Goal: Transaction & Acquisition: Purchase product/service

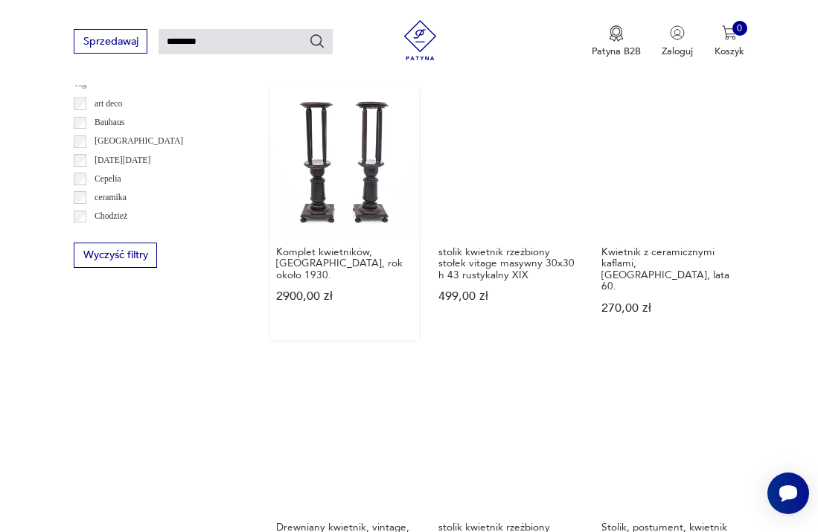
scroll to position [890, 0]
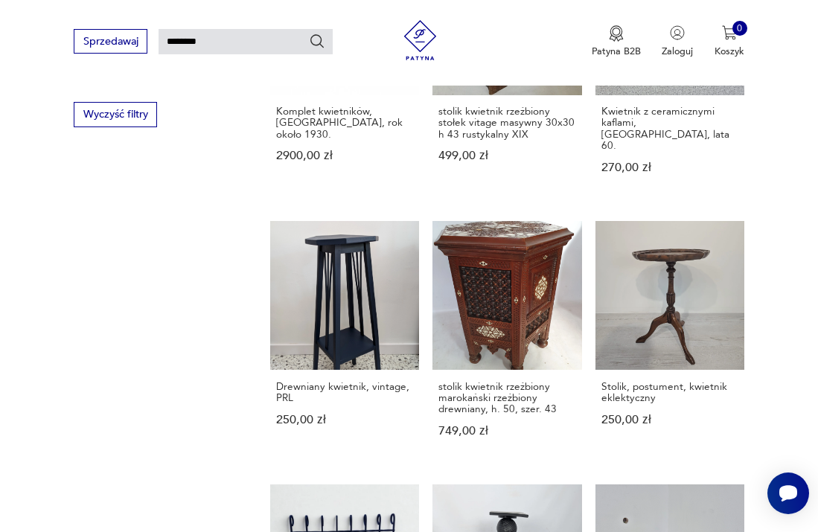
click at [188, 301] on div "Filtruj produkty Meble (186) Dekoracje (62) Pozostałe (15) Cena MIN MAX OK Prom…" at bounding box center [156, 230] width 164 height 1707
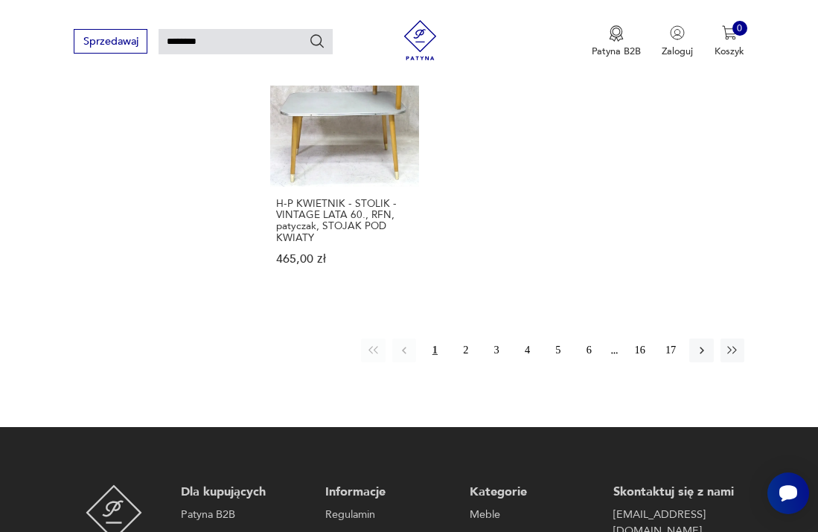
scroll to position [1583, 0]
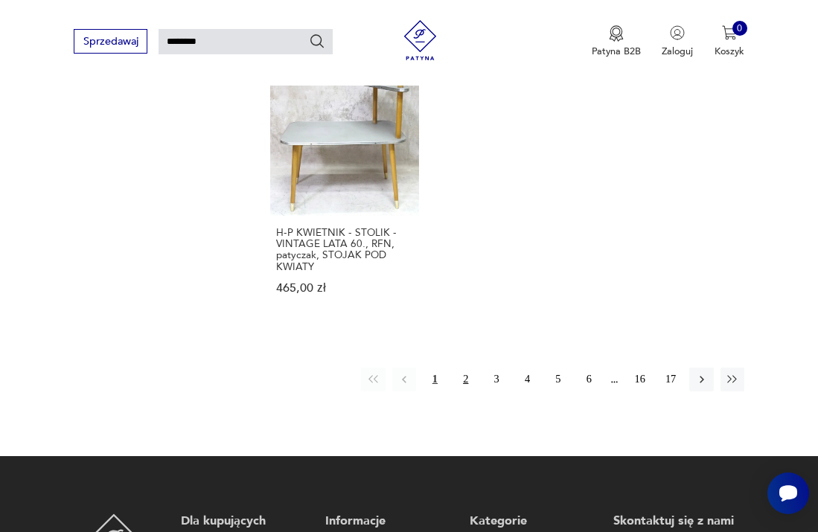
click at [458, 368] on button "2" at bounding box center [466, 380] width 24 height 24
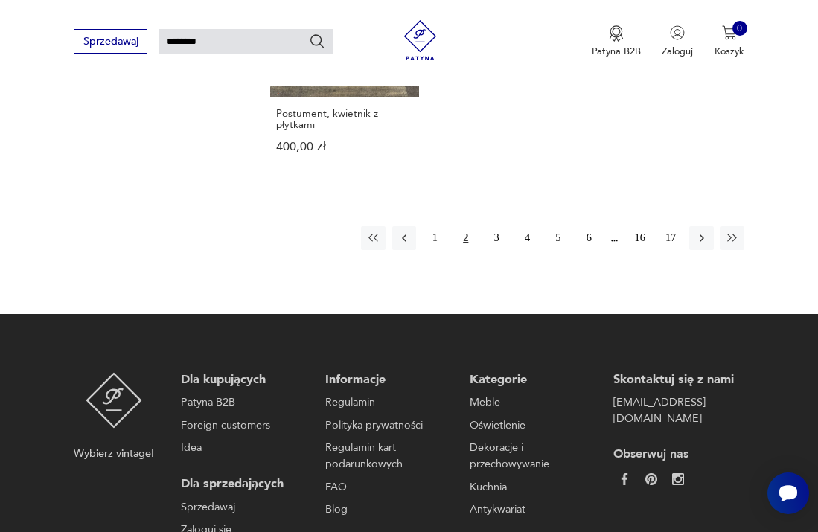
scroll to position [1704, 0]
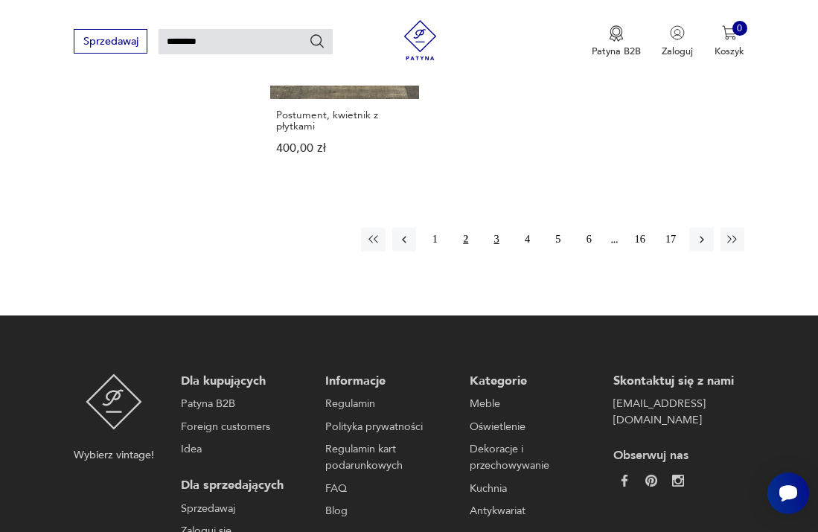
click at [486, 228] on button "3" at bounding box center [496, 240] width 24 height 24
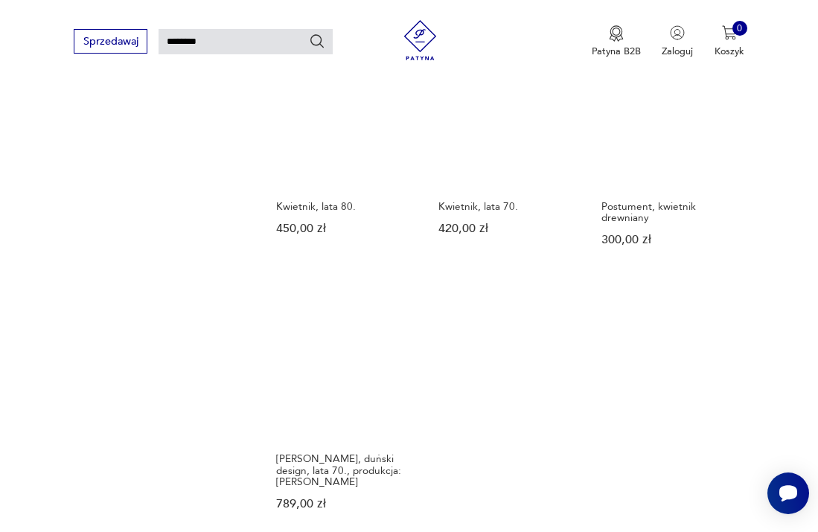
scroll to position [1480, 0]
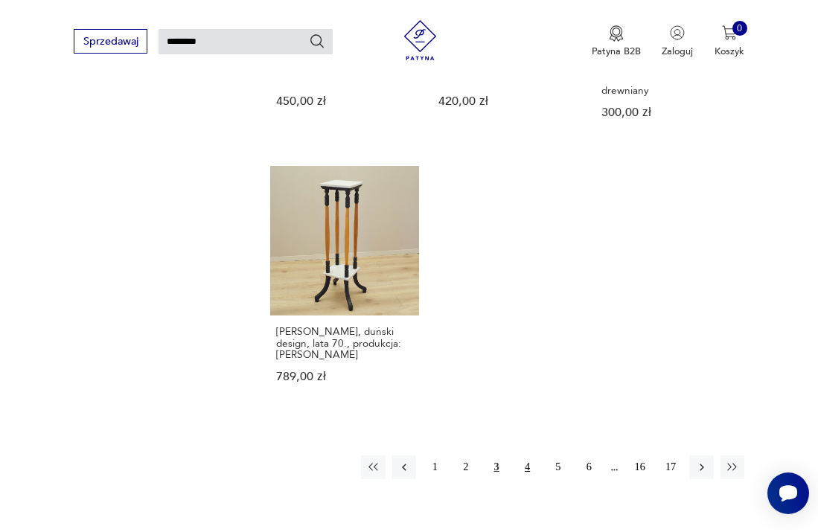
click at [526, 455] on button "4" at bounding box center [527, 467] width 24 height 24
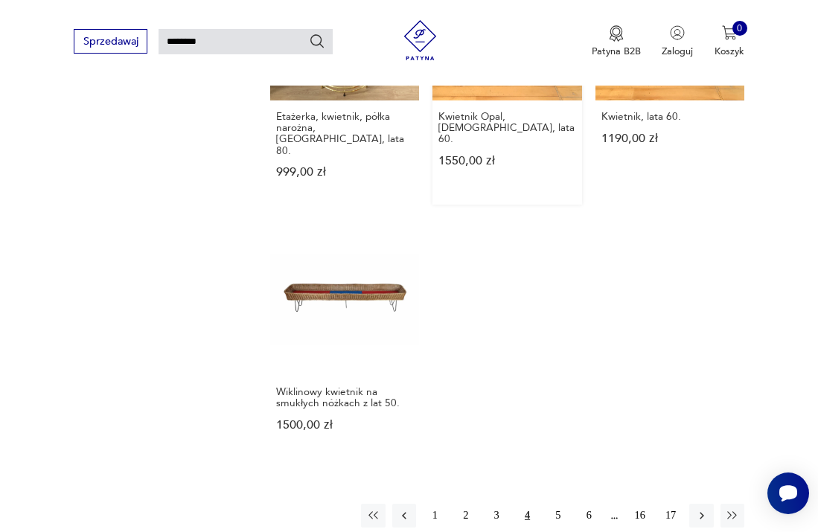
scroll to position [1581, 0]
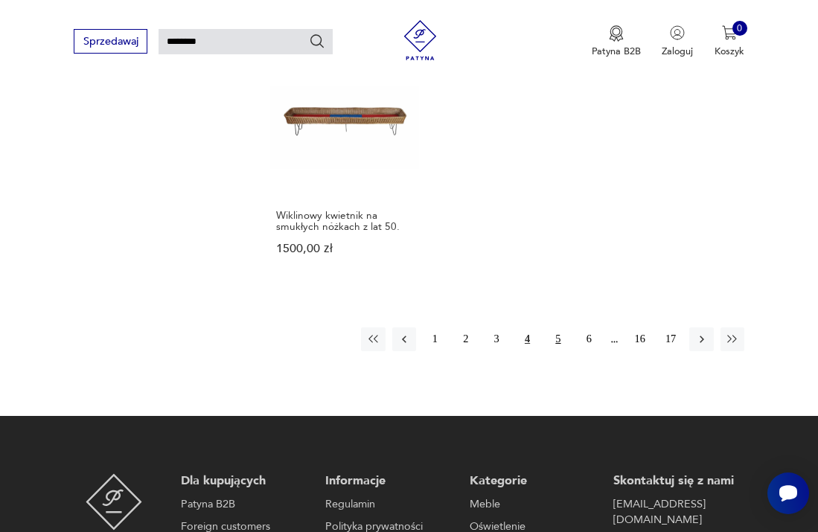
click at [553, 327] on button "5" at bounding box center [558, 339] width 24 height 24
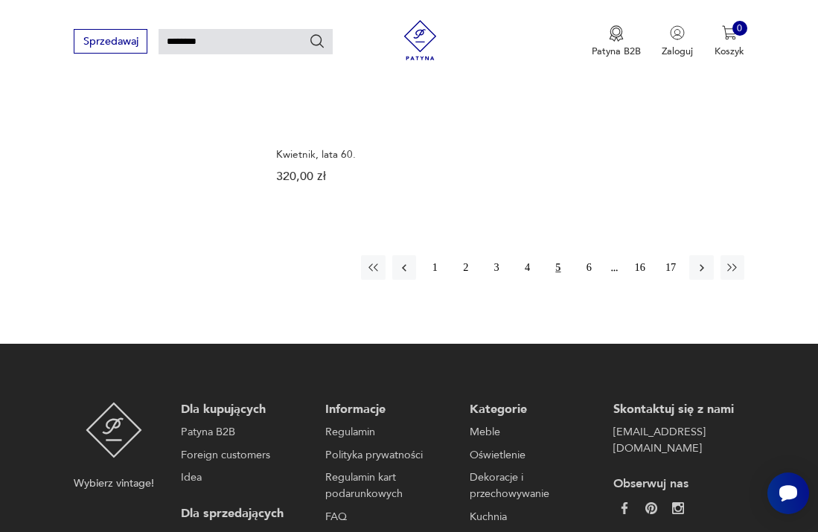
scroll to position [1619, 0]
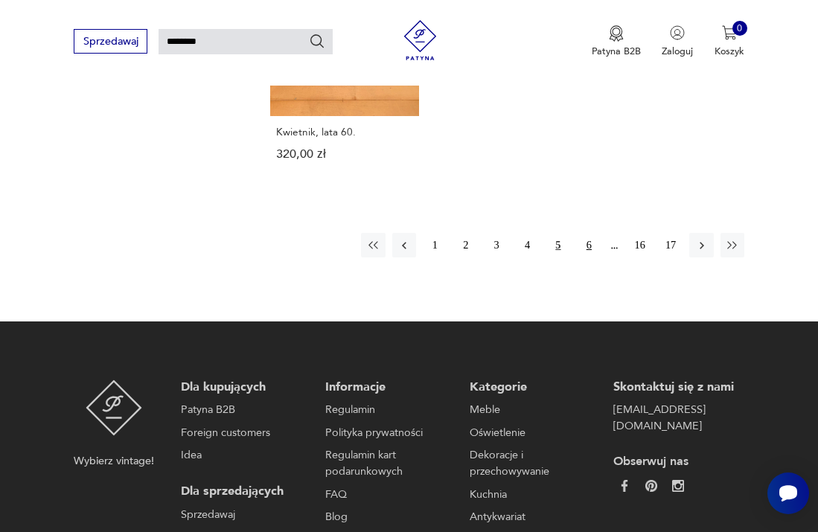
click at [589, 237] on button "6" at bounding box center [589, 245] width 24 height 24
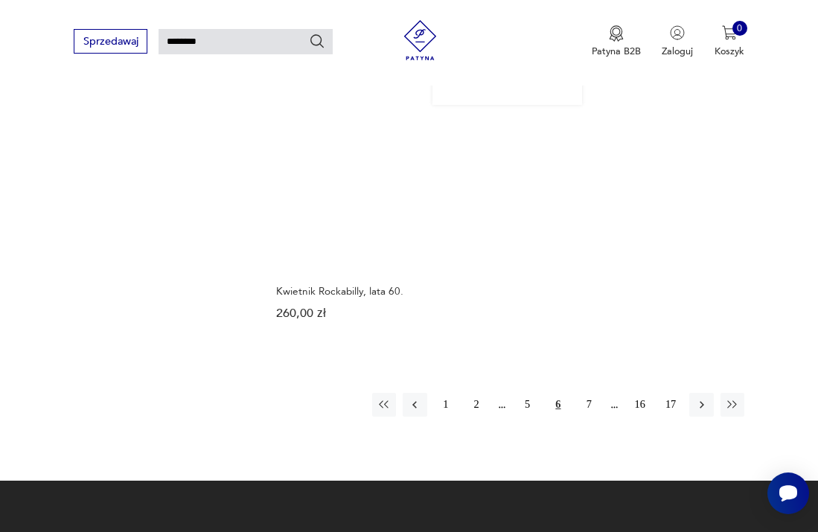
scroll to position [1513, 0]
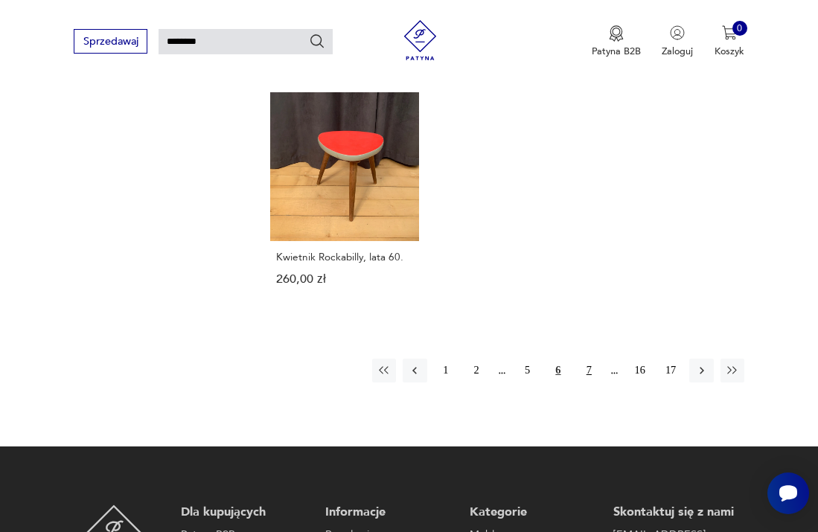
click at [588, 364] on button "7" at bounding box center [589, 371] width 24 height 24
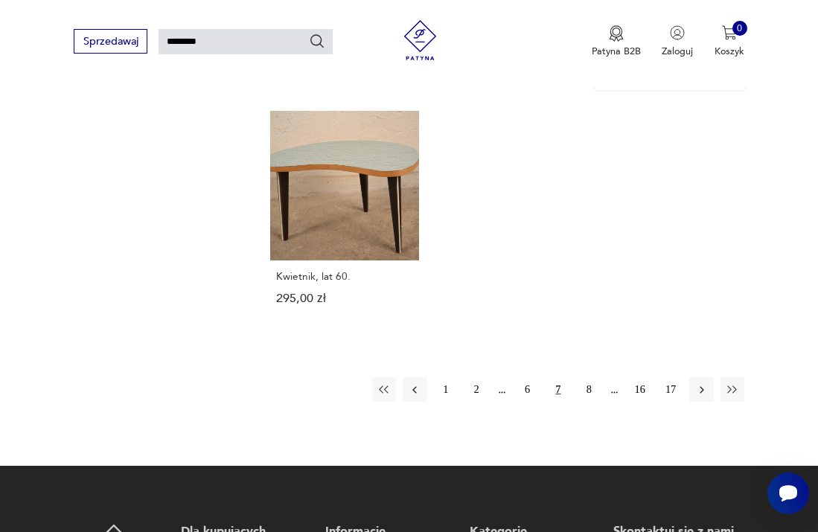
scroll to position [1477, 0]
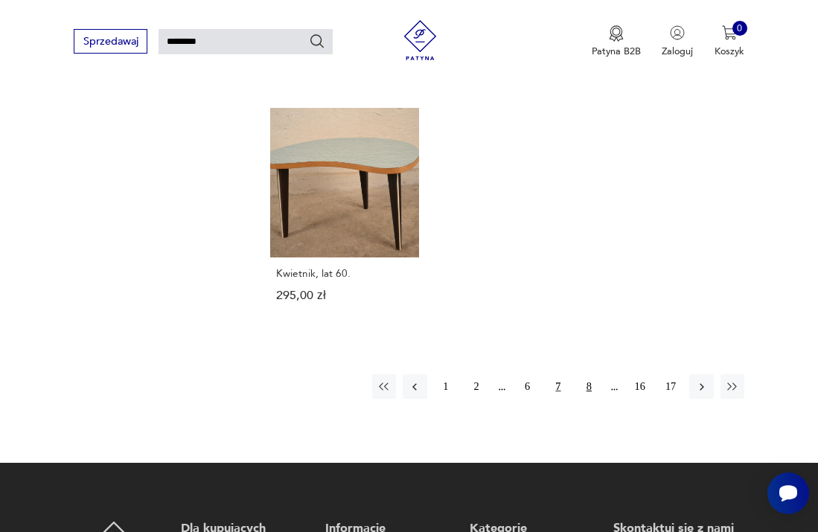
click at [584, 374] on button "8" at bounding box center [589, 386] width 24 height 24
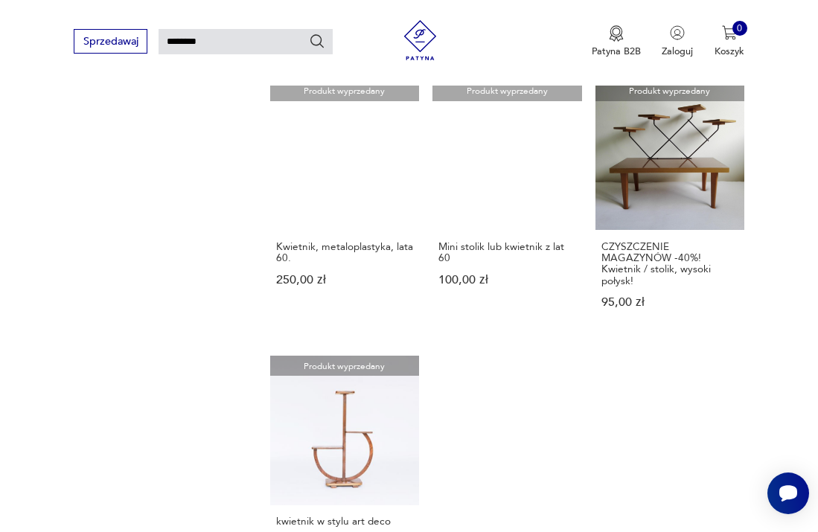
scroll to position [1427, 0]
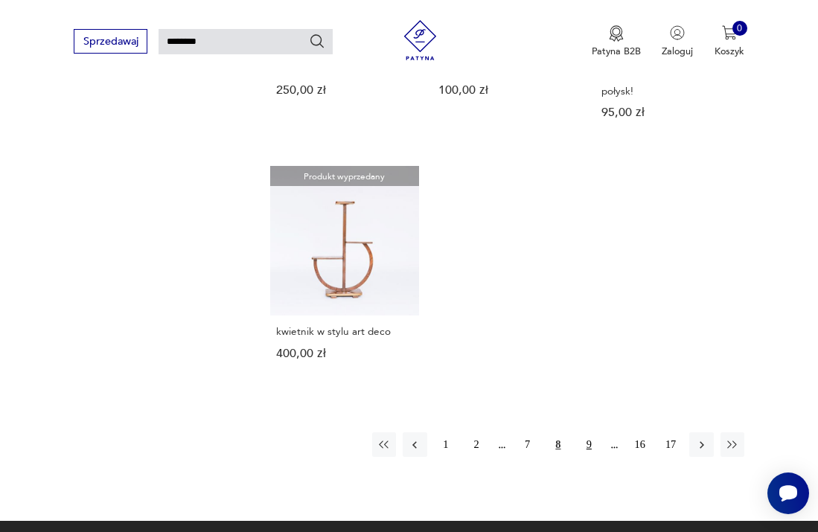
click at [582, 432] on button "9" at bounding box center [589, 444] width 24 height 24
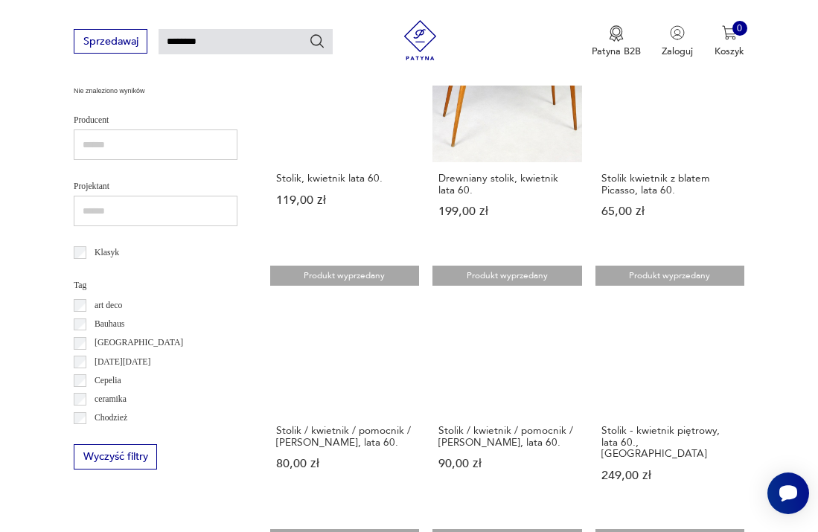
scroll to position [601, 0]
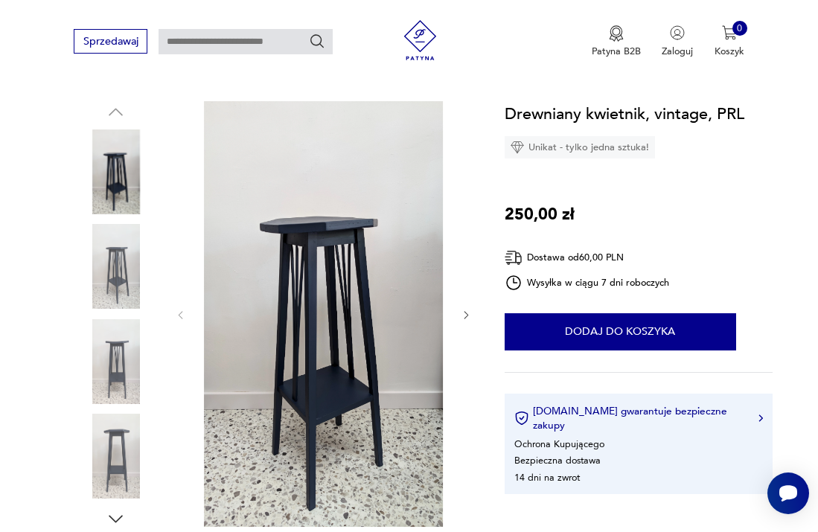
click at [128, 282] on img at bounding box center [116, 266] width 85 height 85
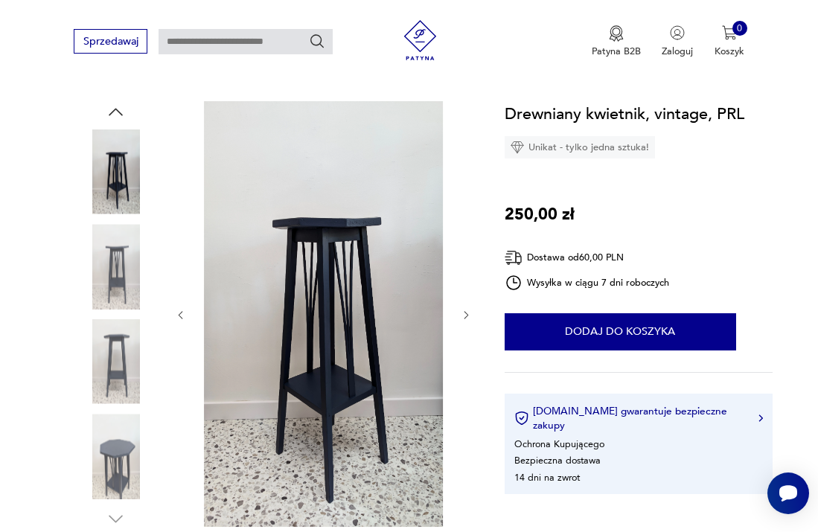
click at [121, 336] on img at bounding box center [116, 361] width 85 height 85
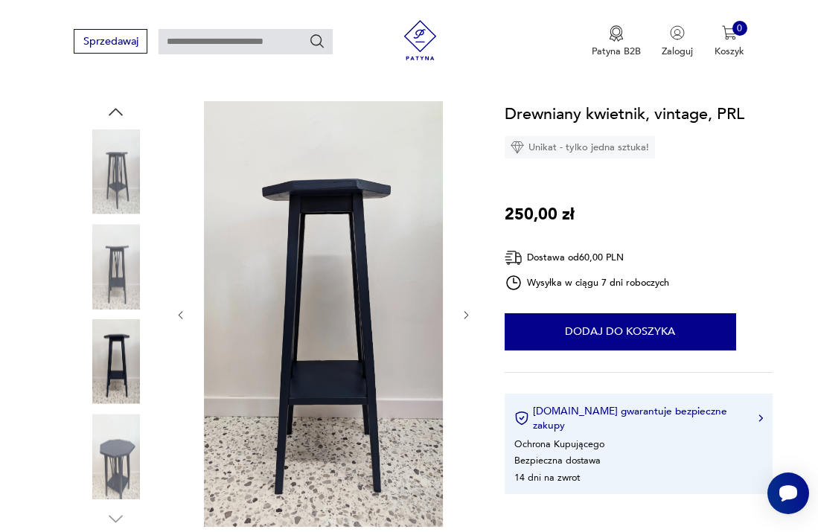
click at [118, 449] on img at bounding box center [116, 456] width 85 height 85
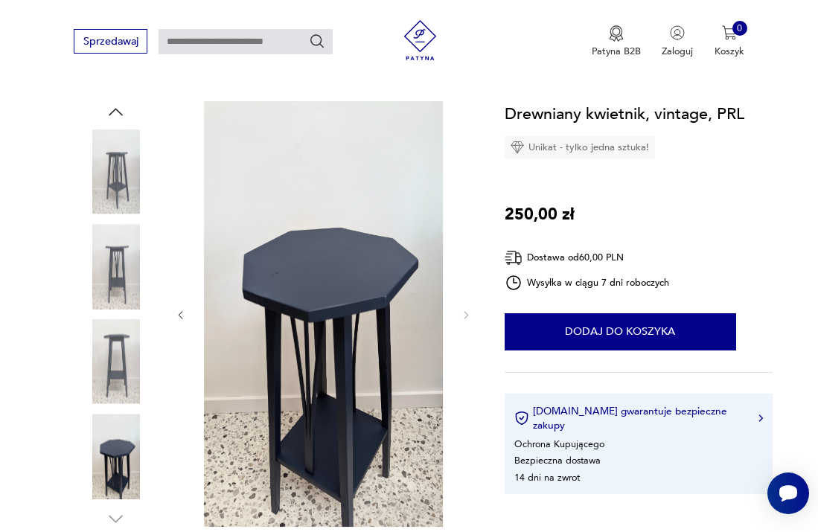
click at [129, 194] on img at bounding box center [116, 171] width 85 height 85
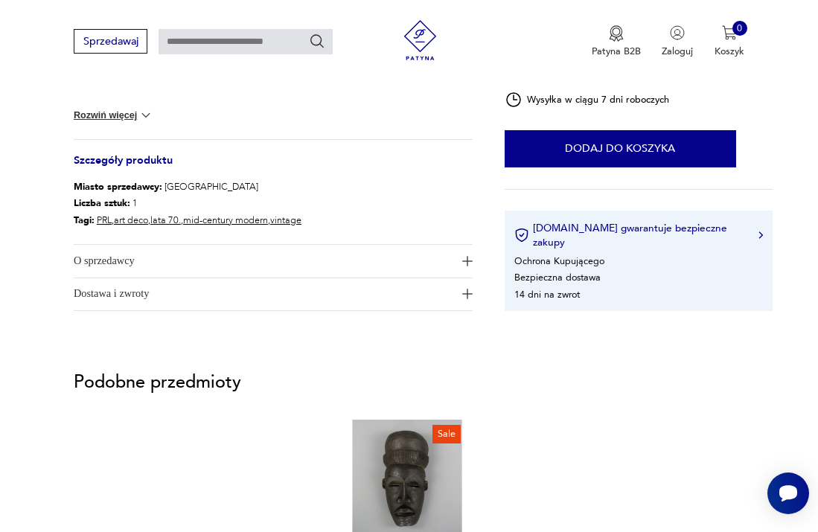
scroll to position [719, 0]
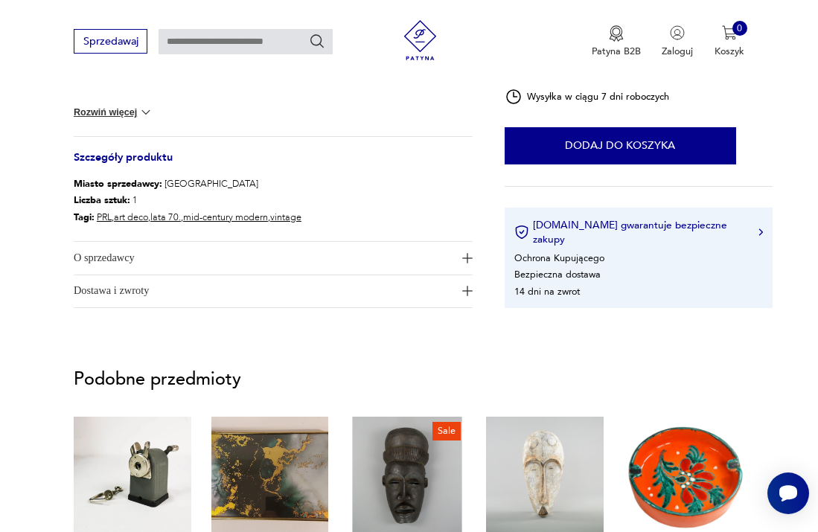
click at [342, 252] on span "O sprzedawcy" at bounding box center [264, 258] width 380 height 32
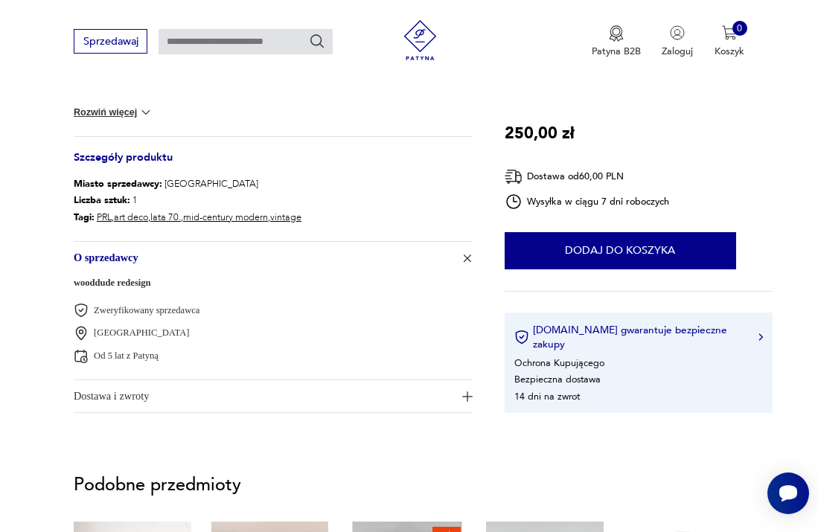
click at [342, 412] on span "Dostawa i zwroty" at bounding box center [264, 396] width 380 height 32
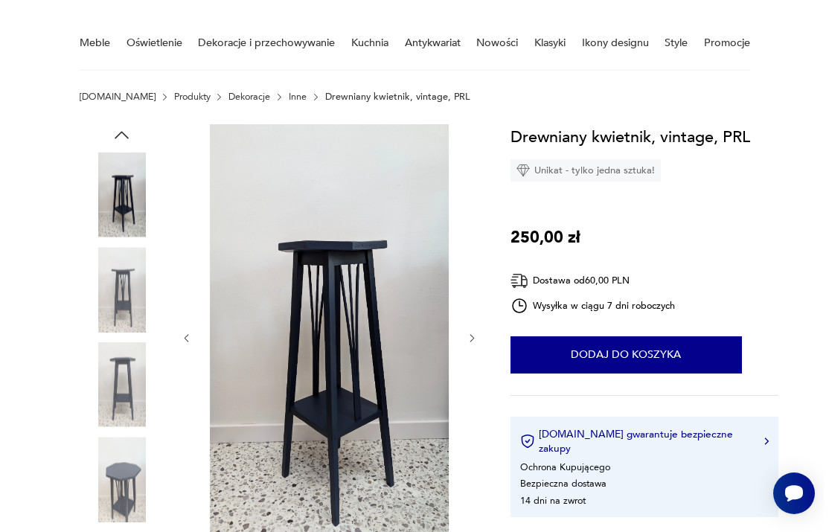
scroll to position [125, 0]
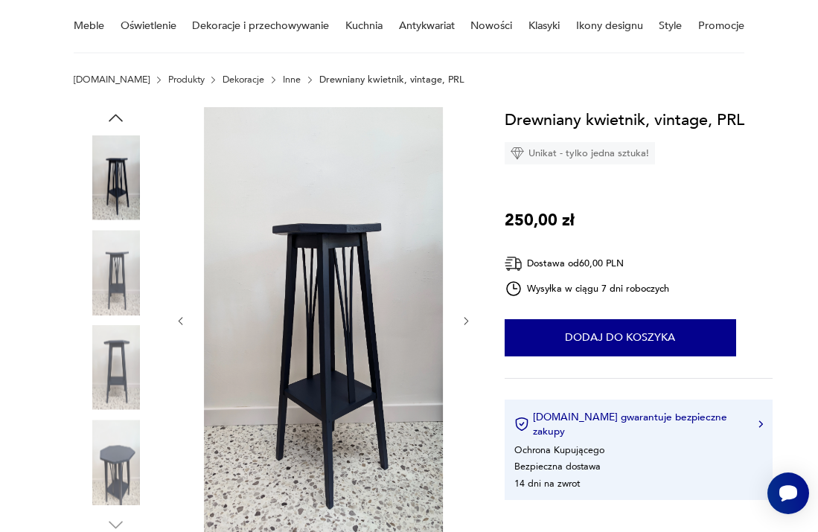
click at [395, 255] on img at bounding box center [323, 320] width 249 height 426
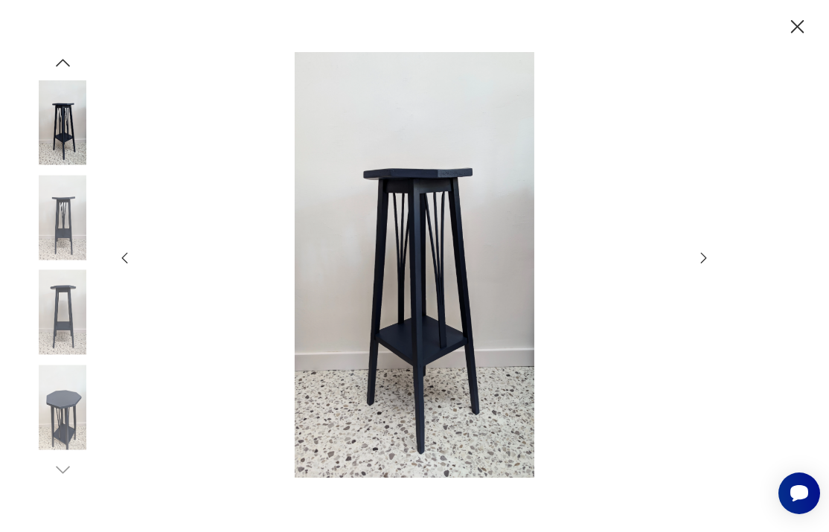
click at [447, 254] on img at bounding box center [415, 265] width 537 height 426
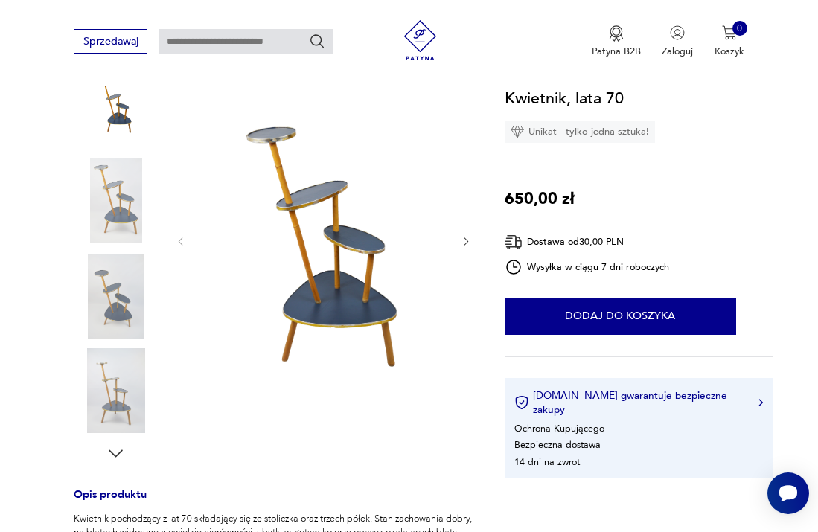
scroll to position [196, 0]
click at [459, 244] on div at bounding box center [324, 241] width 298 height 411
click at [307, 207] on img at bounding box center [323, 240] width 249 height 408
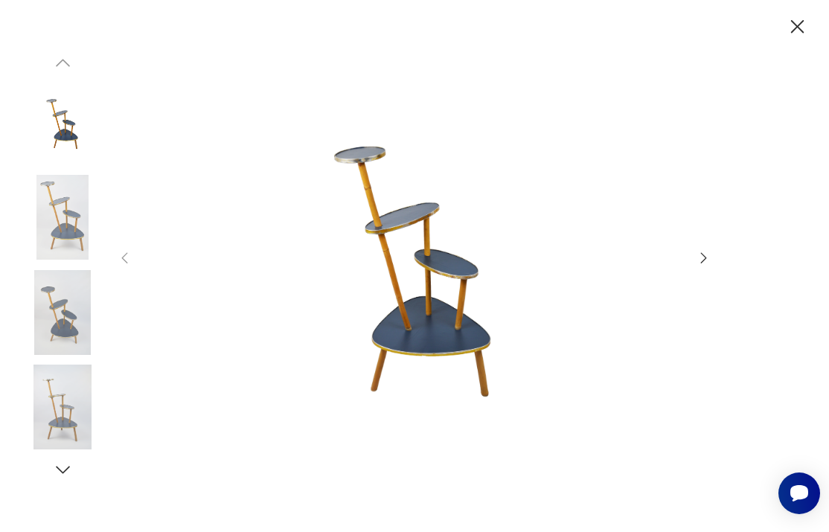
click at [708, 253] on icon "button" at bounding box center [704, 258] width 16 height 16
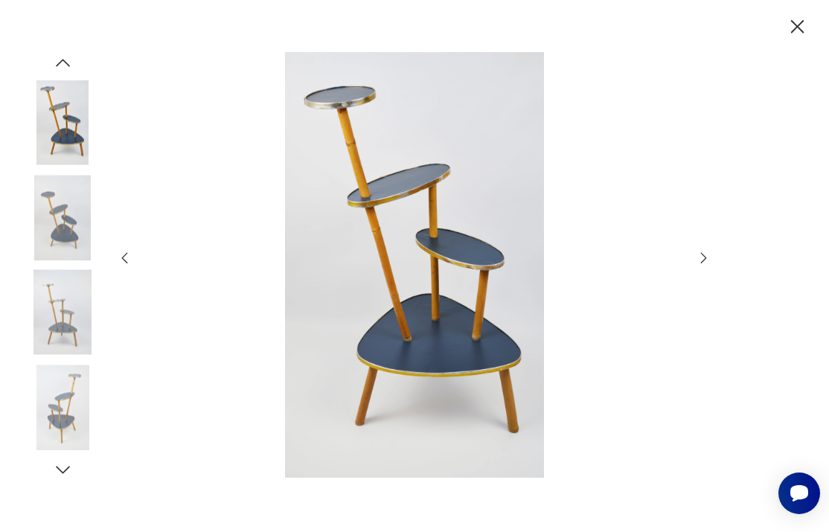
click at [708, 253] on icon "button" at bounding box center [704, 258] width 16 height 16
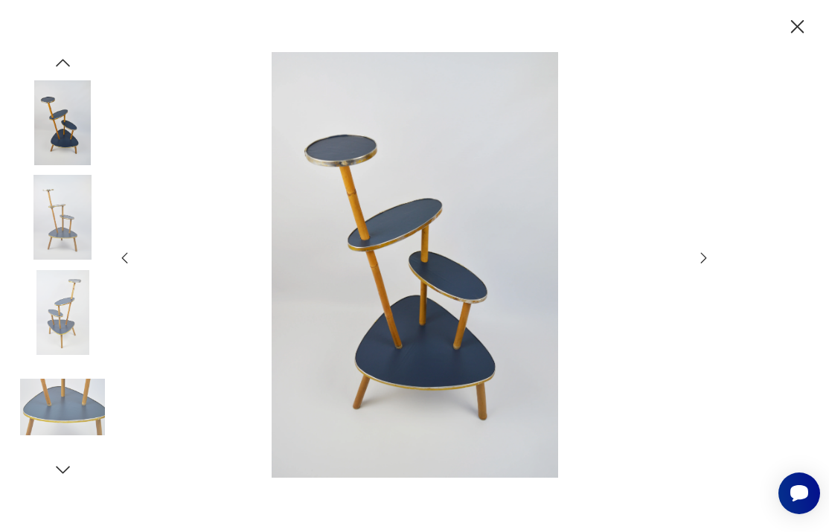
click at [708, 253] on icon "button" at bounding box center [704, 258] width 16 height 16
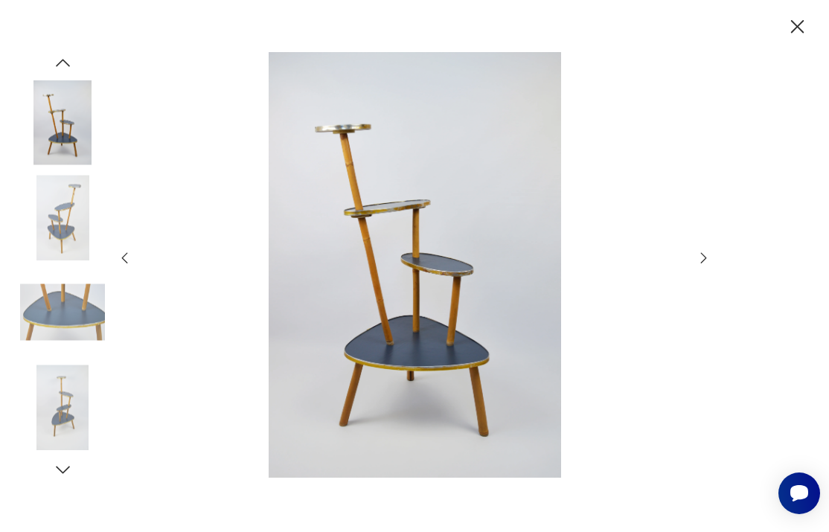
click at [708, 253] on icon "button" at bounding box center [704, 258] width 16 height 16
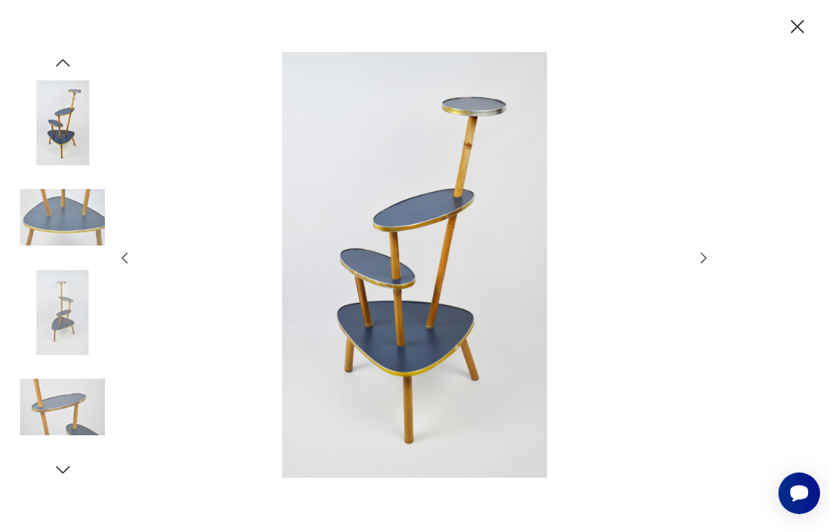
click at [697, 257] on icon "button" at bounding box center [704, 258] width 16 height 16
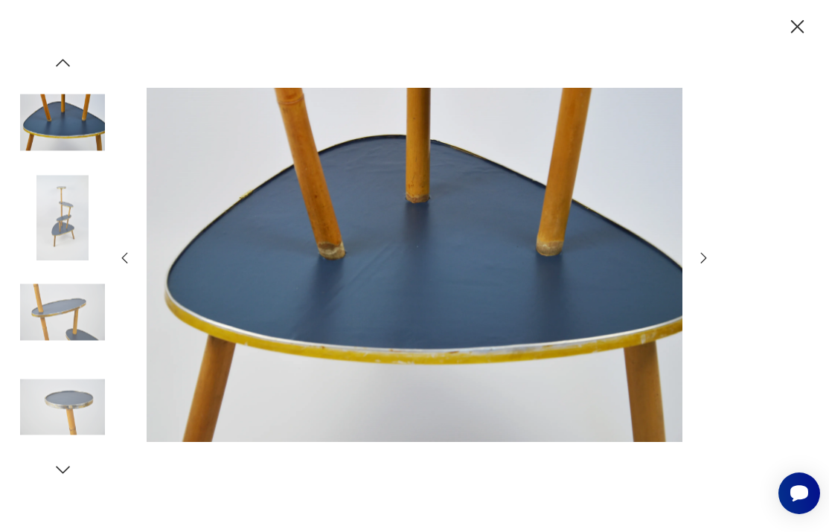
click at [697, 257] on icon "button" at bounding box center [704, 258] width 16 height 16
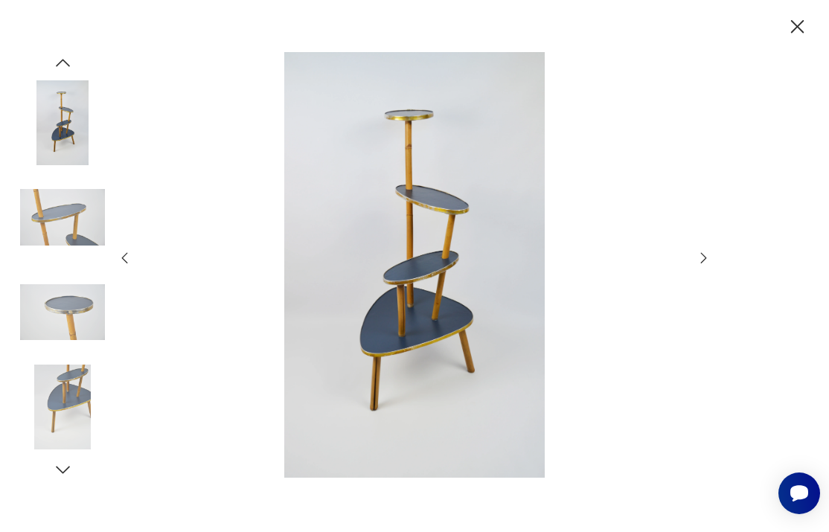
click at [790, 33] on icon "button" at bounding box center [798, 27] width 24 height 24
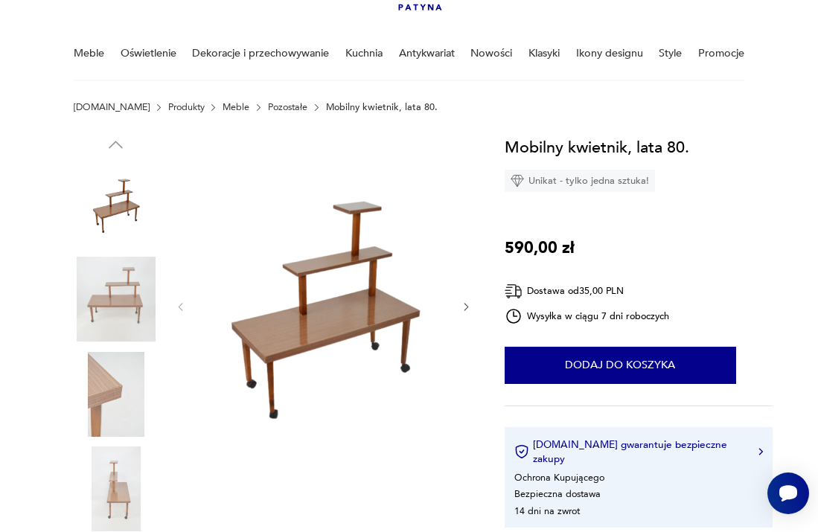
scroll to position [109, 0]
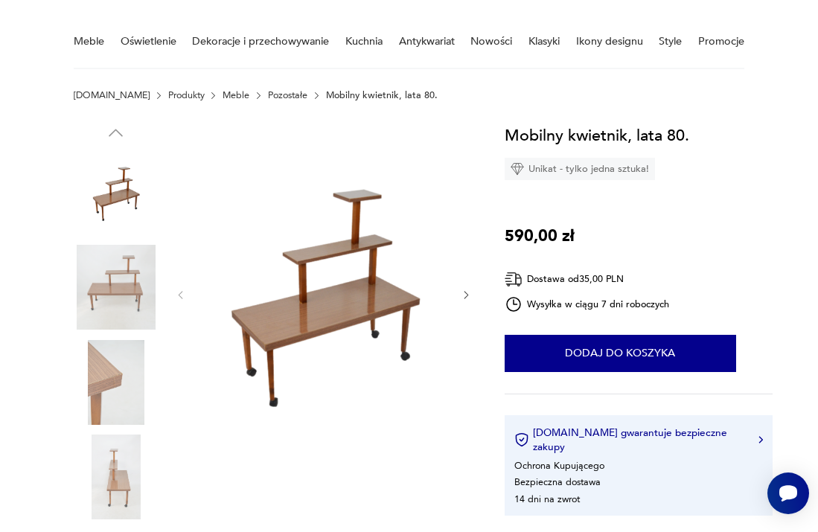
click at [321, 281] on img at bounding box center [323, 294] width 249 height 342
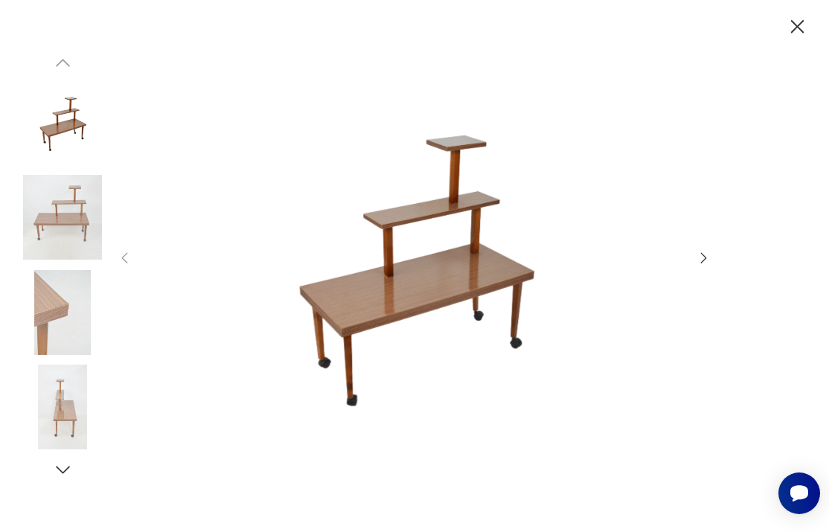
click at [465, 240] on img at bounding box center [415, 265] width 537 height 426
click at [791, 22] on icon "button" at bounding box center [798, 27] width 24 height 24
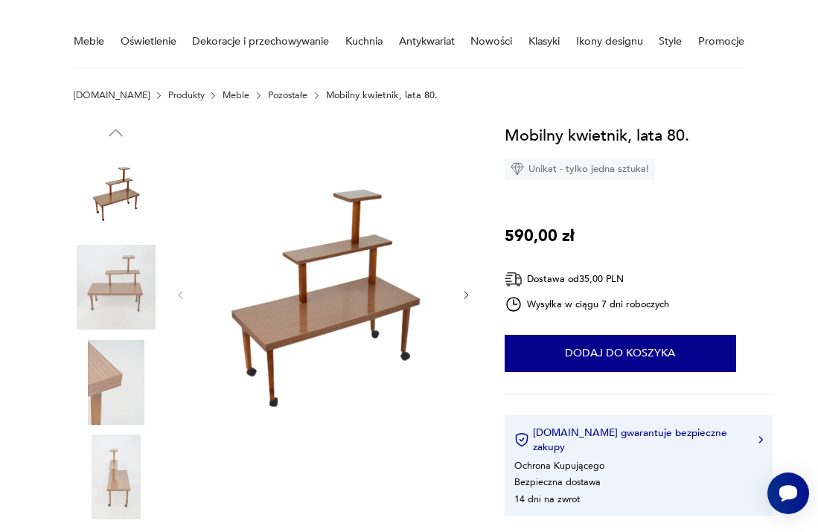
click at [295, 296] on img at bounding box center [323, 294] width 249 height 342
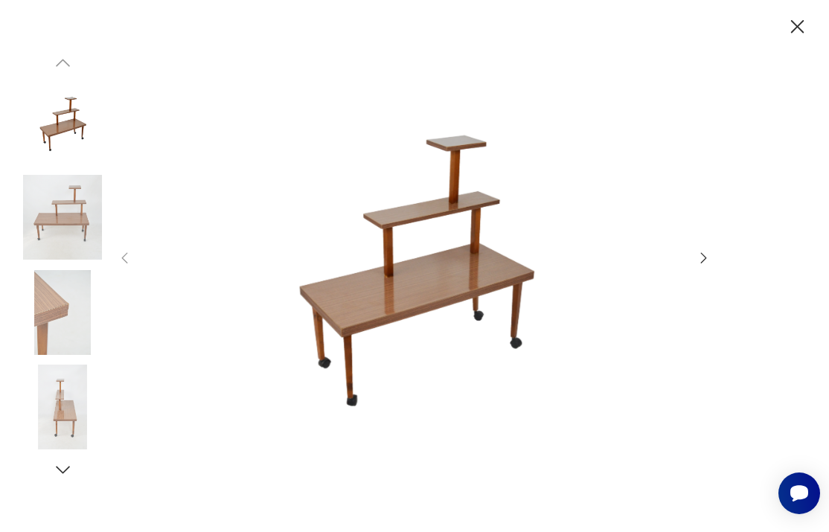
click at [376, 270] on img at bounding box center [415, 265] width 537 height 426
click at [67, 211] on img at bounding box center [62, 217] width 85 height 85
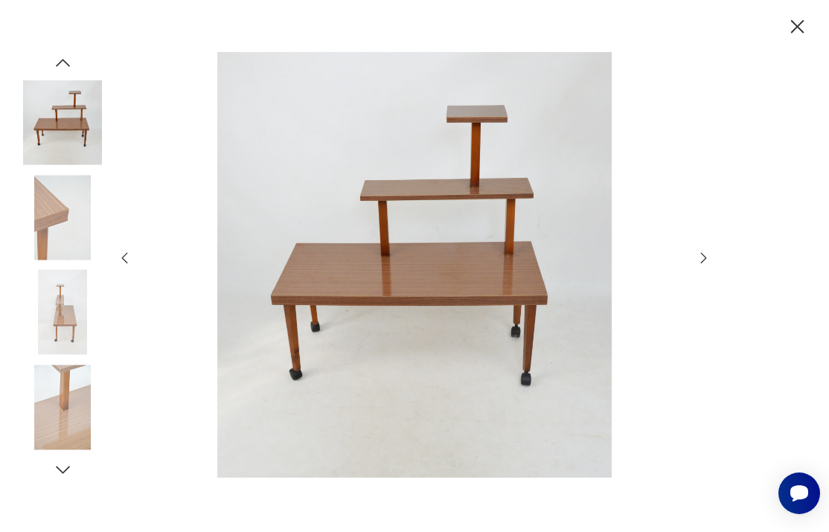
click at [707, 259] on icon "button" at bounding box center [704, 258] width 16 height 16
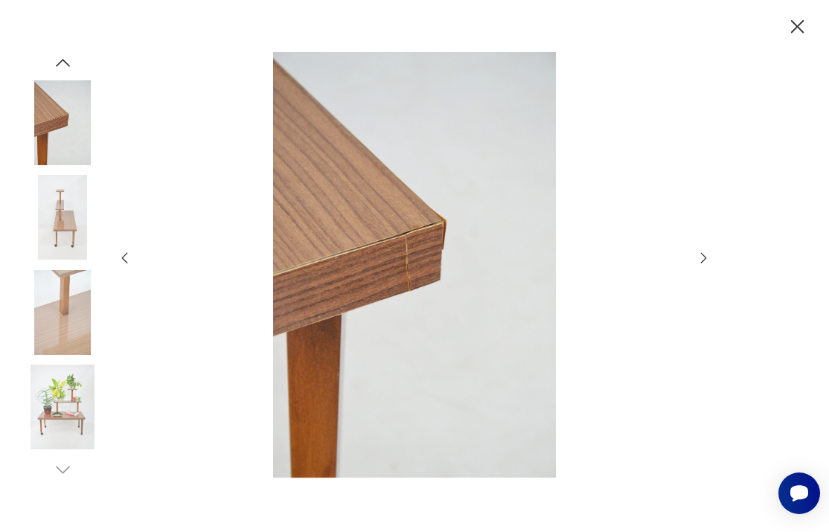
click at [707, 259] on icon "button" at bounding box center [704, 258] width 16 height 16
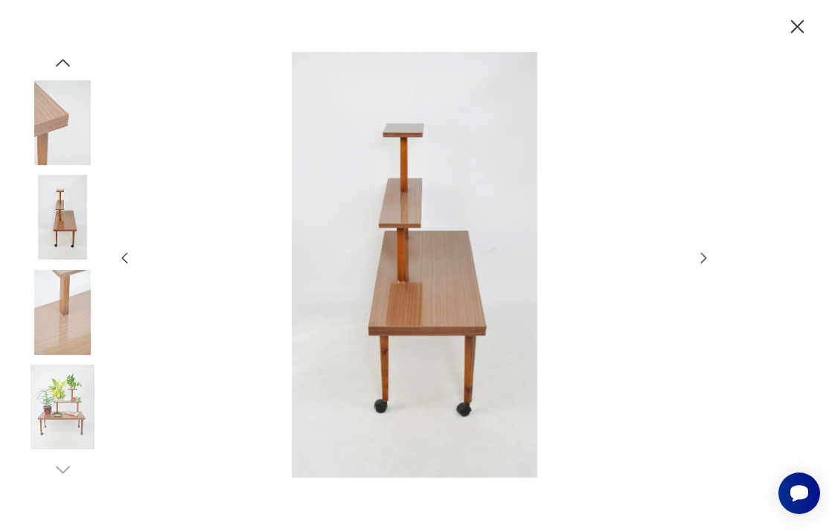
click at [707, 259] on icon "button" at bounding box center [704, 258] width 16 height 16
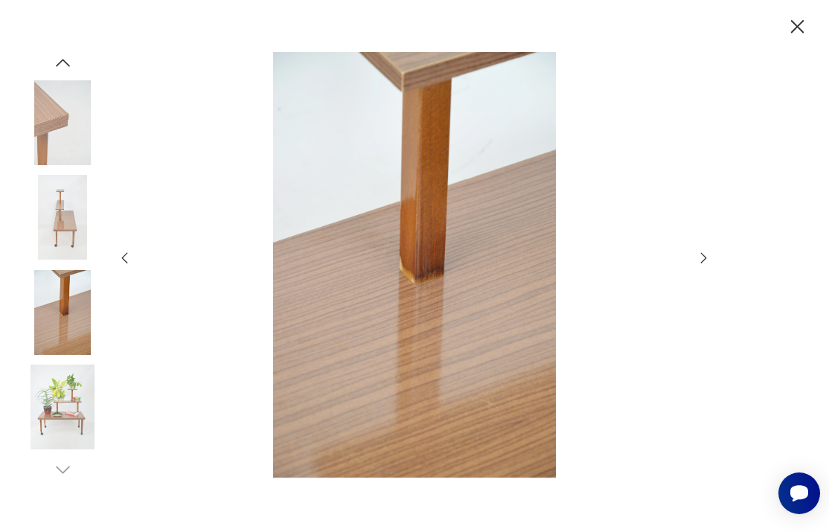
click at [707, 259] on icon "button" at bounding box center [704, 258] width 16 height 16
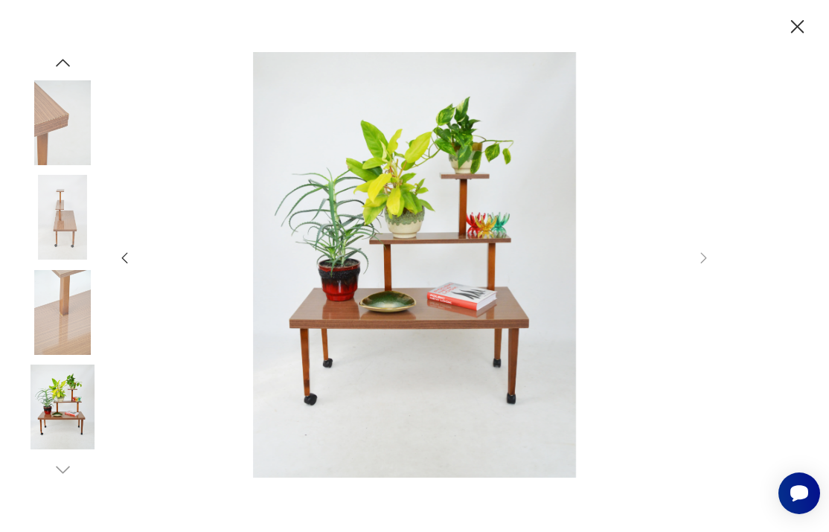
click at [793, 31] on icon "button" at bounding box center [796, 26] width 13 height 13
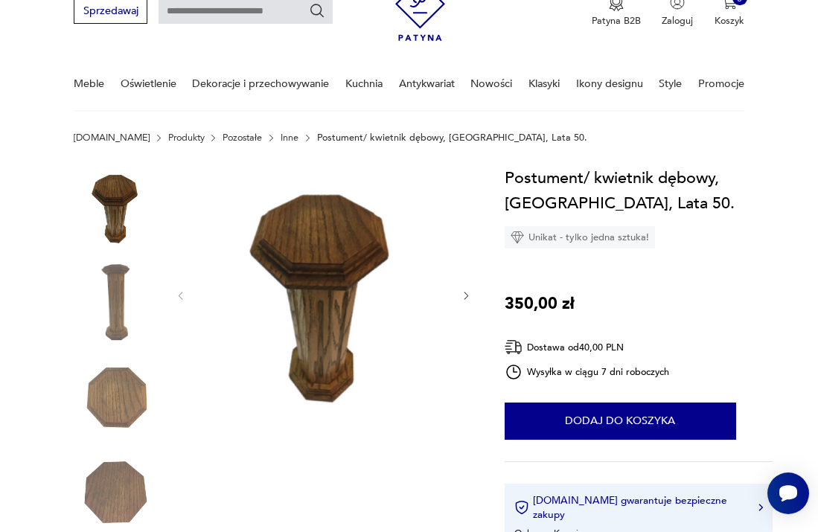
scroll to position [84, 0]
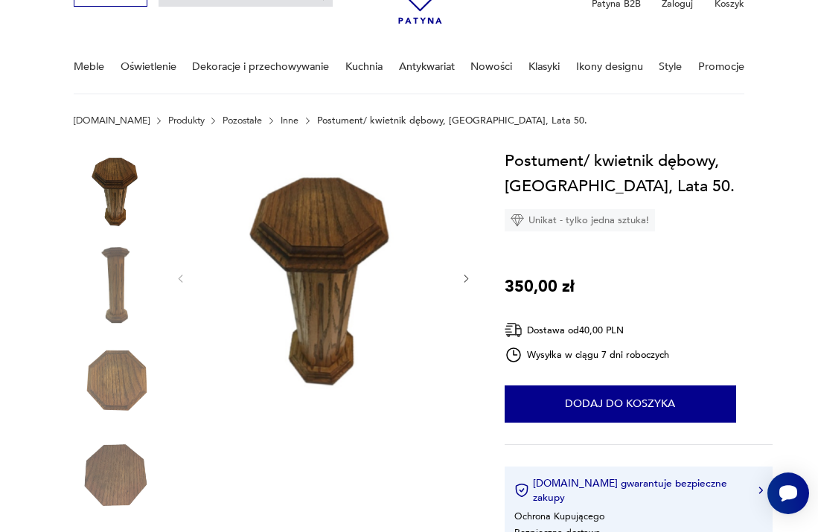
click at [114, 296] on img at bounding box center [116, 285] width 85 height 85
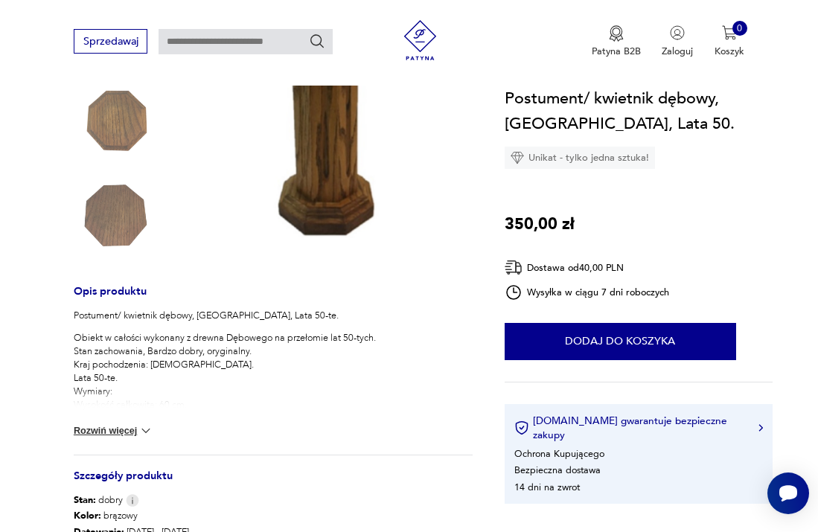
scroll to position [347, 0]
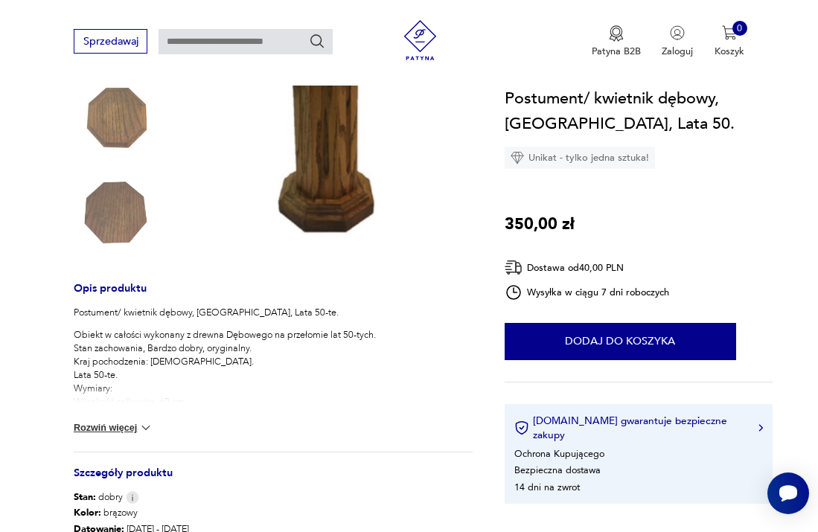
click at [138, 427] on img at bounding box center [145, 427] width 15 height 15
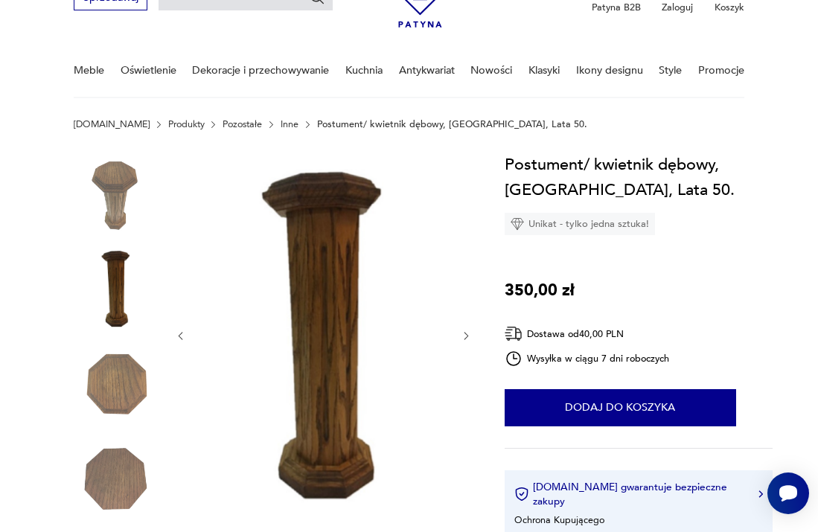
scroll to position [161, 0]
